Goal: Find specific page/section: Find specific page/section

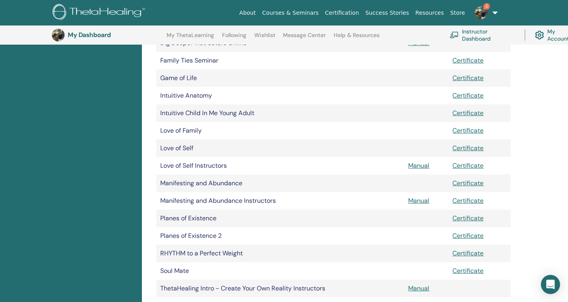
scroll to position [353, 0]
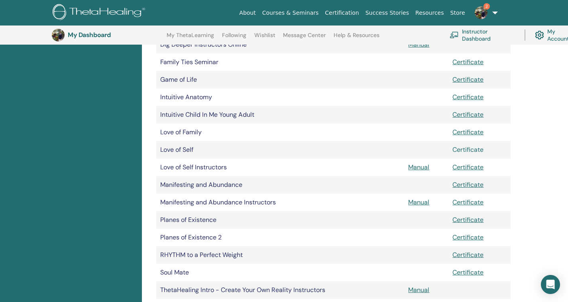
click at [465, 147] on link "Certificate" at bounding box center [467, 149] width 31 height 8
click at [414, 169] on link "Manual" at bounding box center [418, 167] width 21 height 8
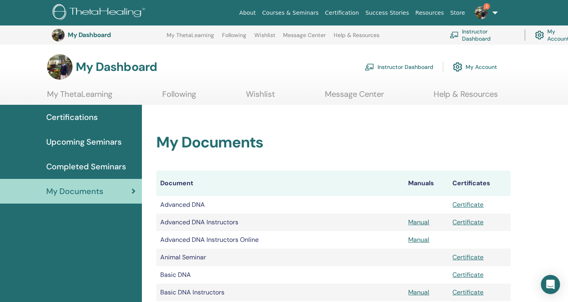
scroll to position [353, 0]
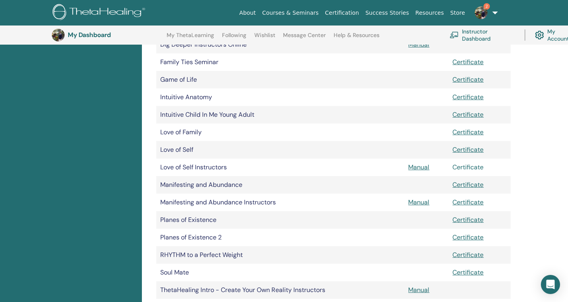
click at [461, 163] on link "Certificate" at bounding box center [467, 167] width 31 height 8
click at [484, 11] on img at bounding box center [480, 12] width 13 height 13
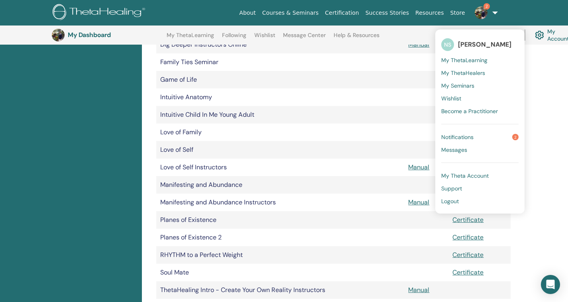
click at [459, 136] on span "Notifications" at bounding box center [457, 136] width 32 height 7
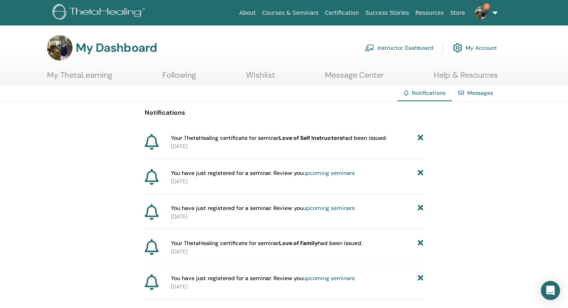
click at [419, 44] on link "Instructor Dashboard" at bounding box center [399, 48] width 69 height 18
